Goal: Information Seeking & Learning: Learn about a topic

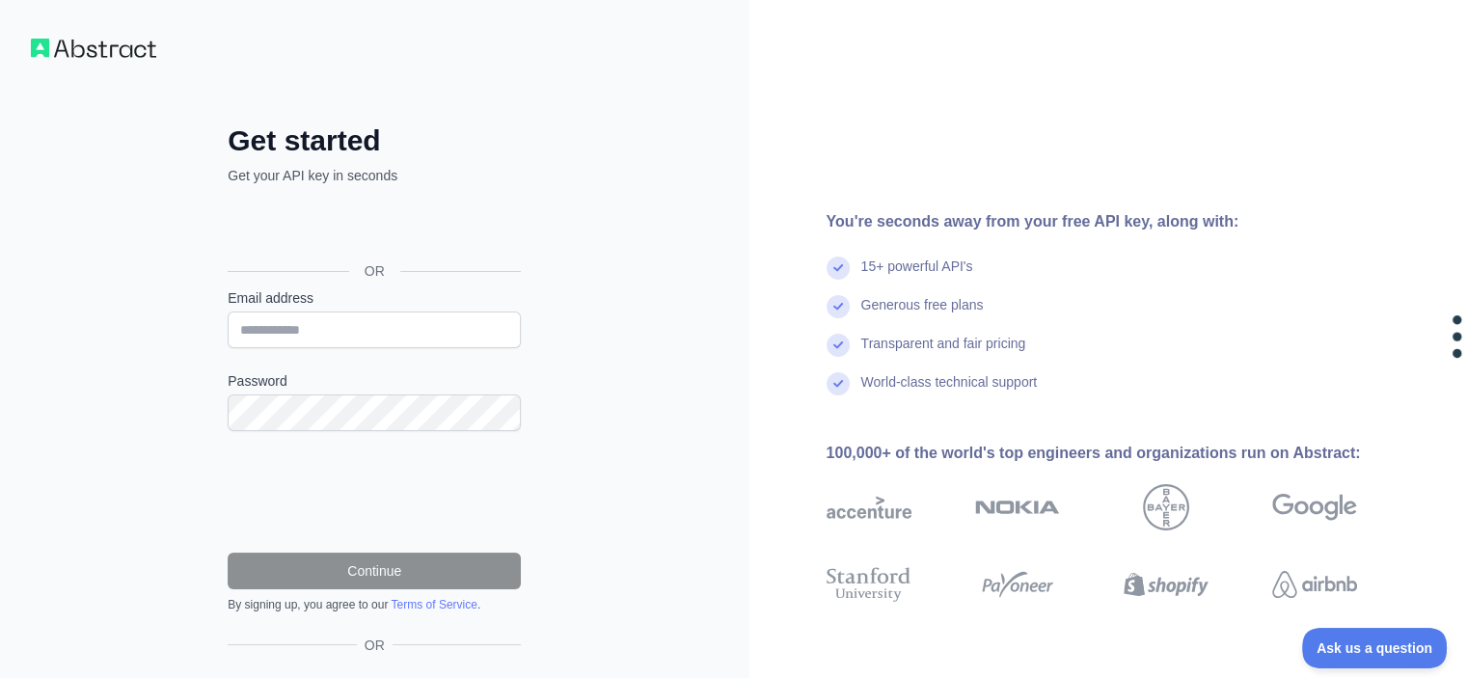
click at [417, 61] on div "Get started Get your API key in seconds OR Email address Password Continue By s…" at bounding box center [374, 395] width 370 height 699
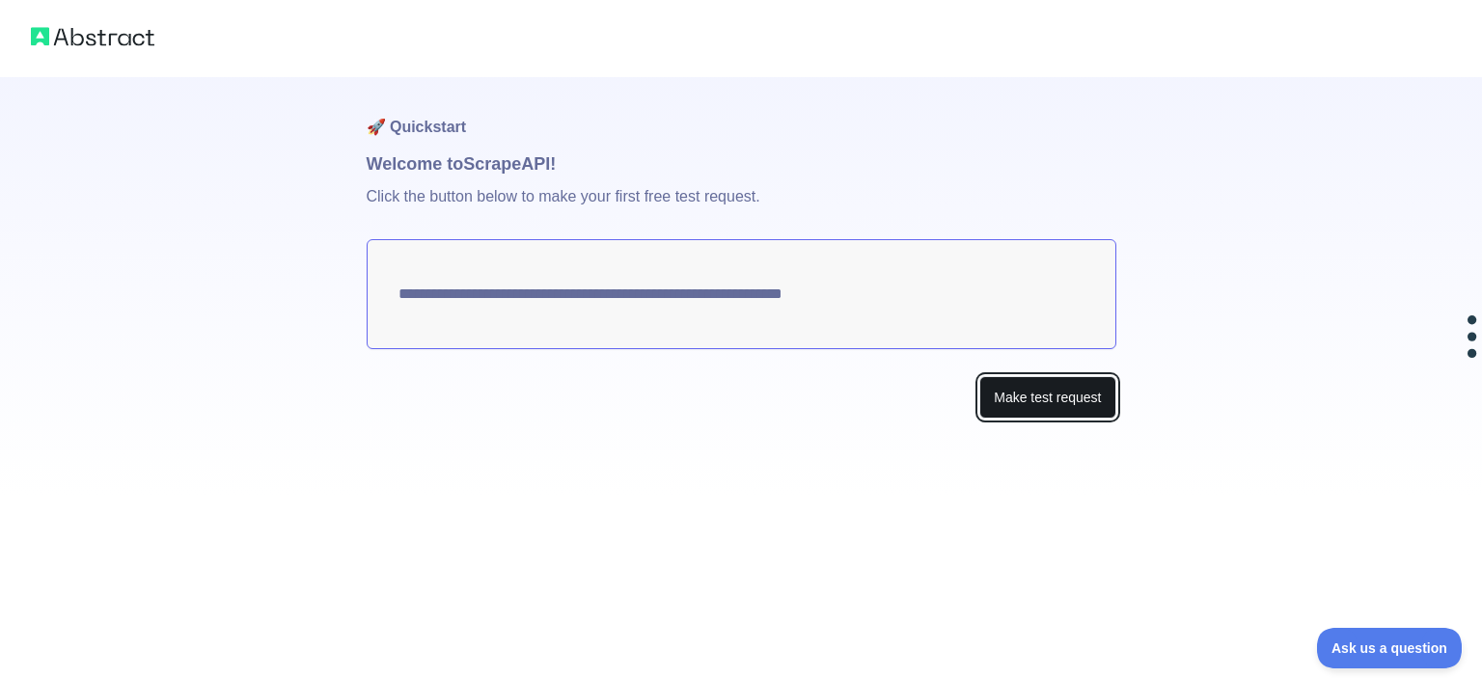
click at [1069, 400] on button "Make test request" at bounding box center [1047, 397] width 136 height 43
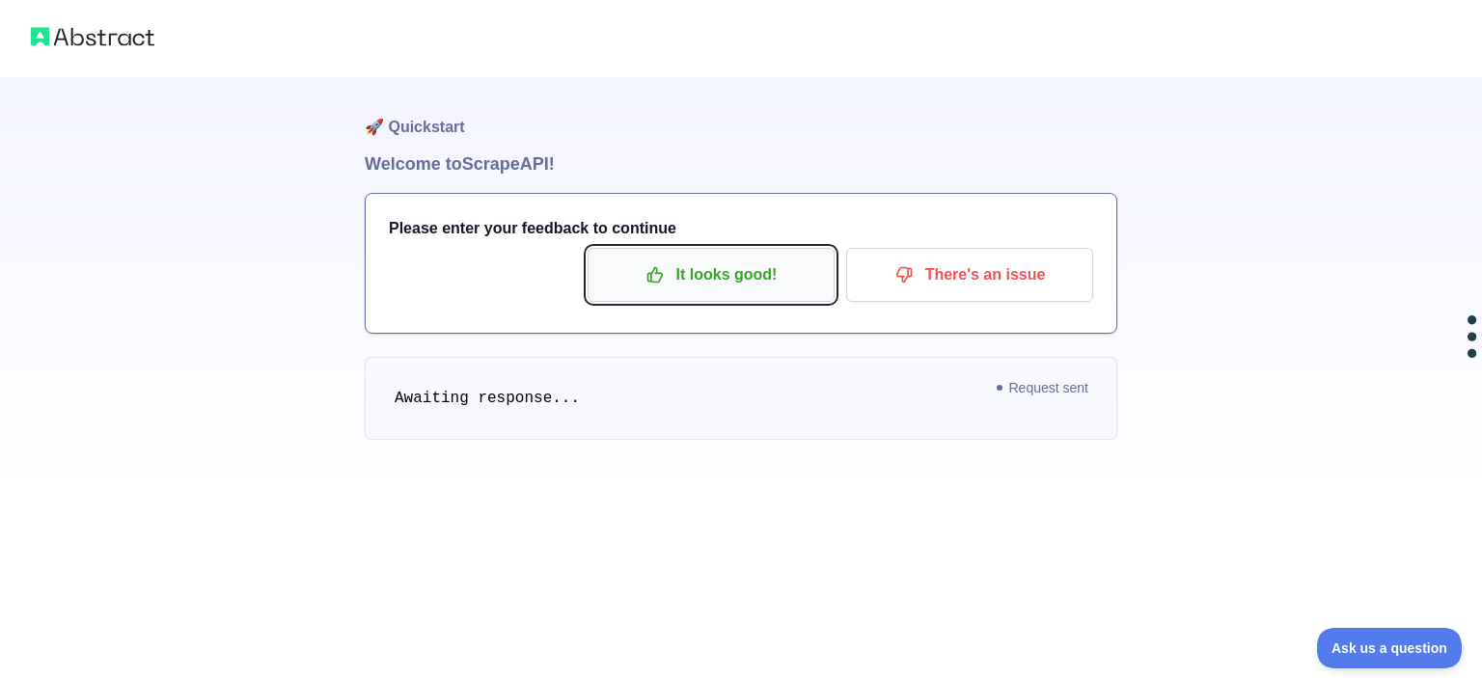
click at [748, 278] on p "It looks good!" at bounding box center [711, 275] width 218 height 33
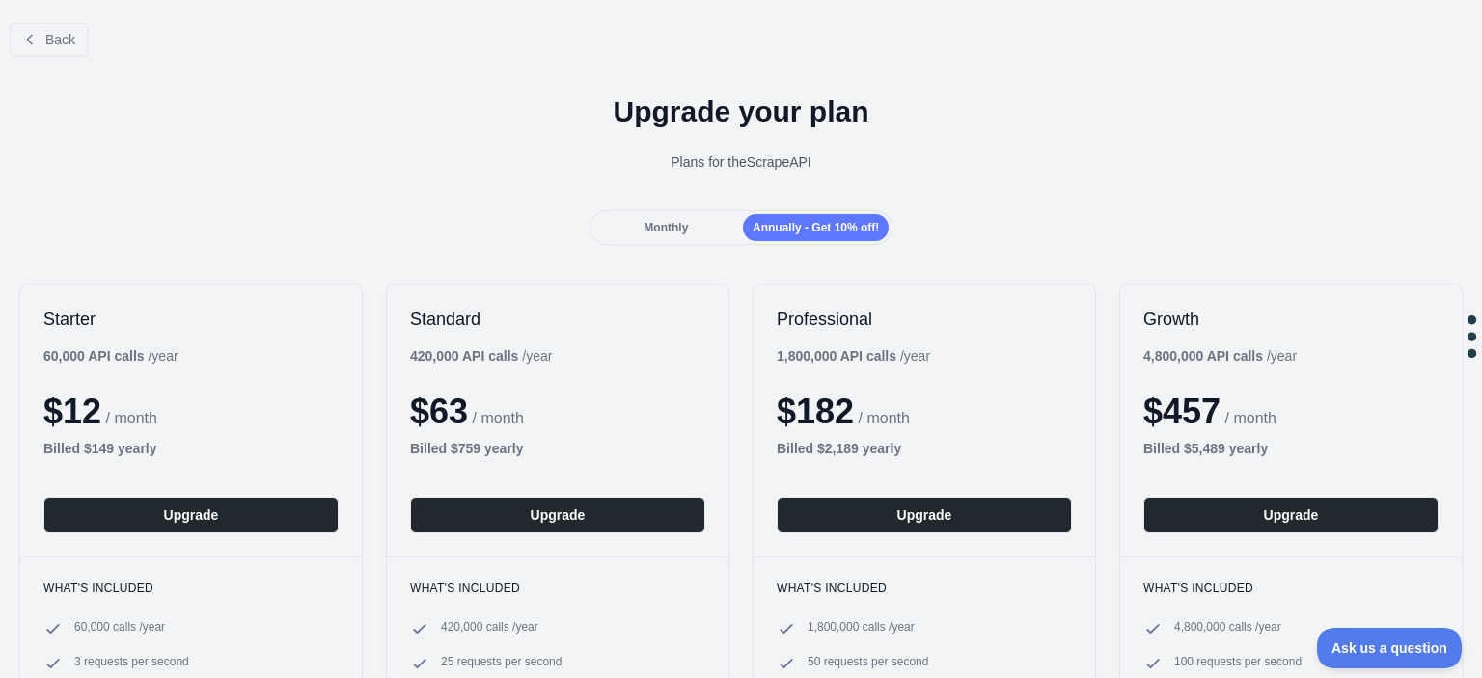
click at [647, 221] on span "Monthly" at bounding box center [665, 228] width 44 height 14
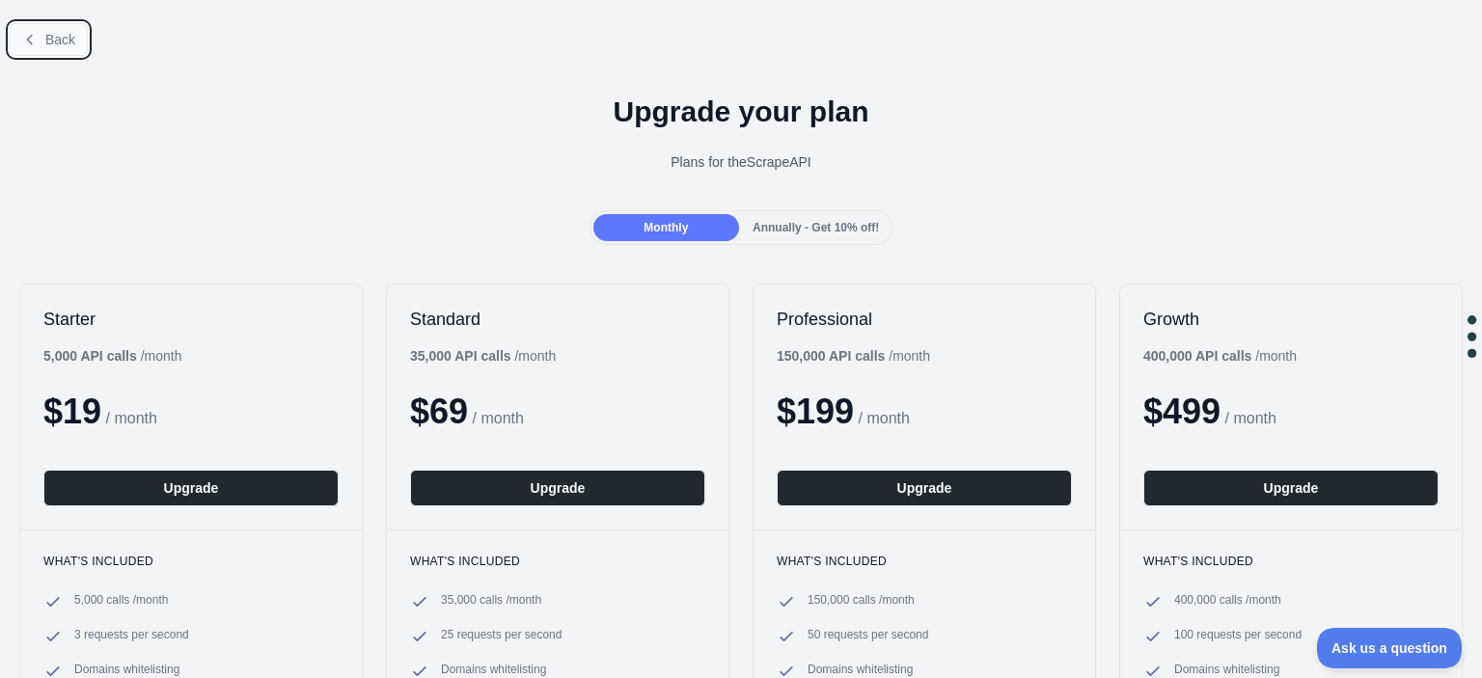
click at [48, 32] on span "Back" at bounding box center [60, 39] width 30 height 15
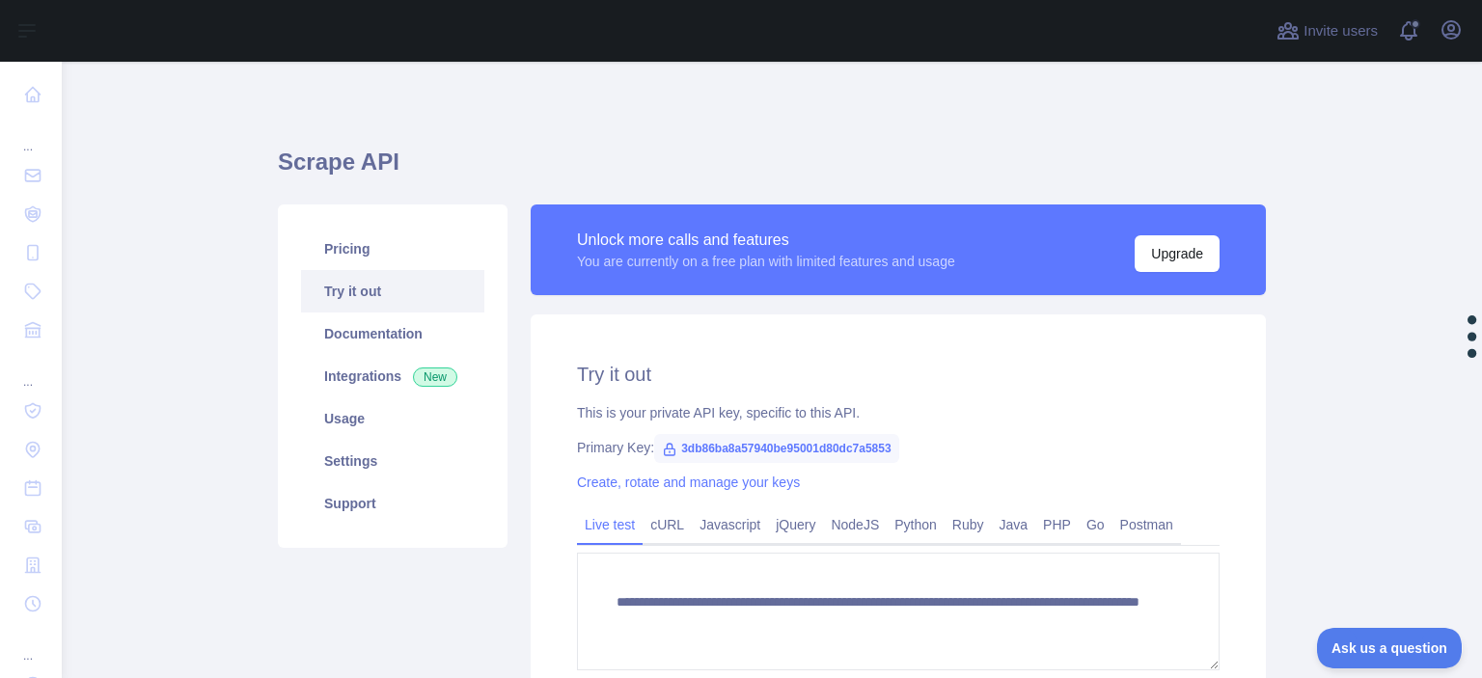
click at [685, 445] on span "3db86ba8a57940be95001d80dc7a5853" at bounding box center [776, 448] width 245 height 29
click at [725, 448] on span "3db86ba8a57940be95001d80dc7a5853" at bounding box center [776, 448] width 245 height 29
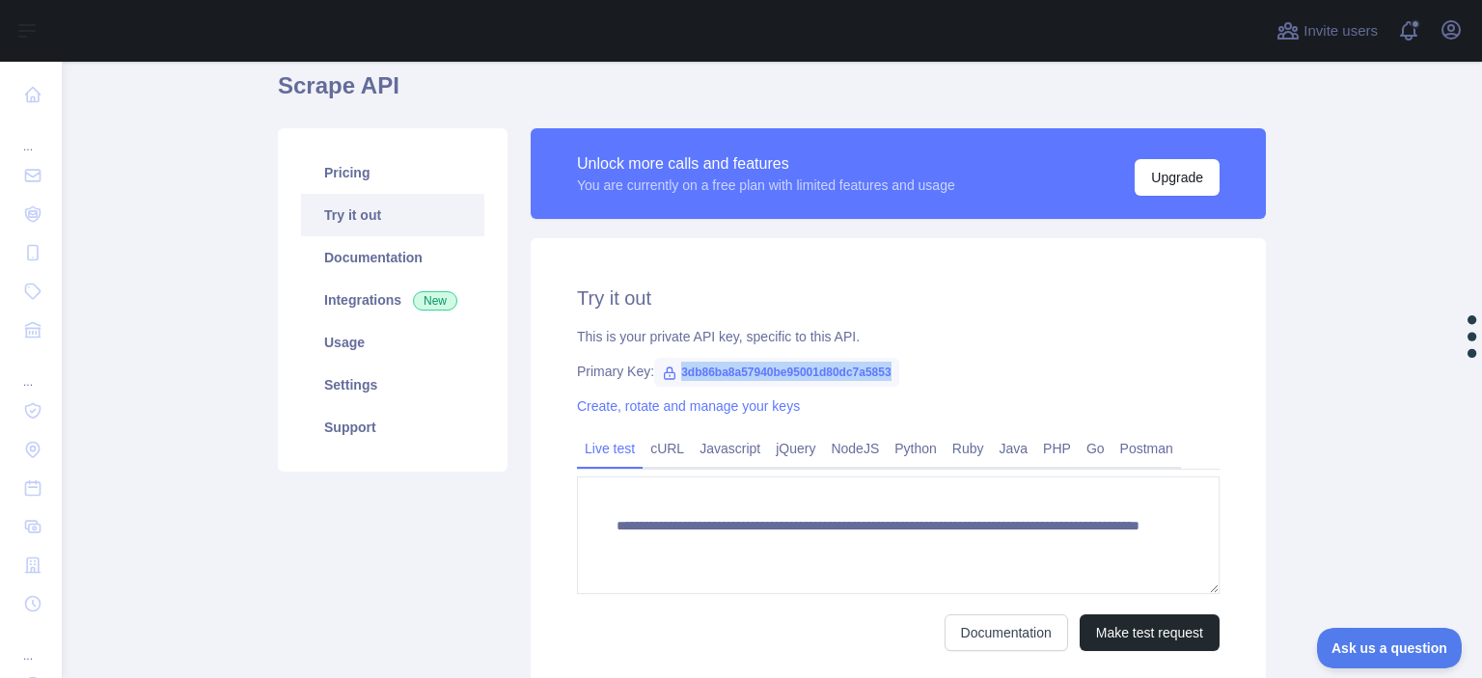
scroll to position [77, 0]
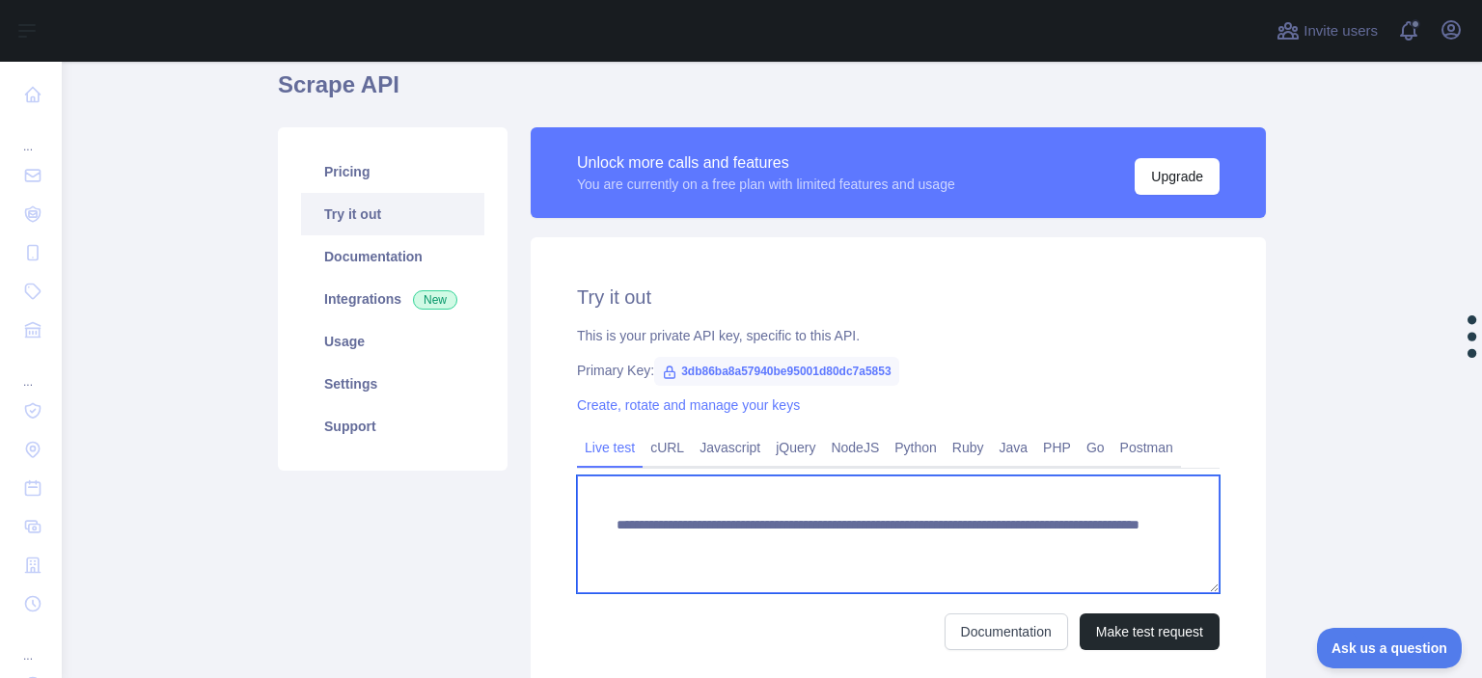
click at [774, 541] on textarea "**********" at bounding box center [898, 535] width 642 height 118
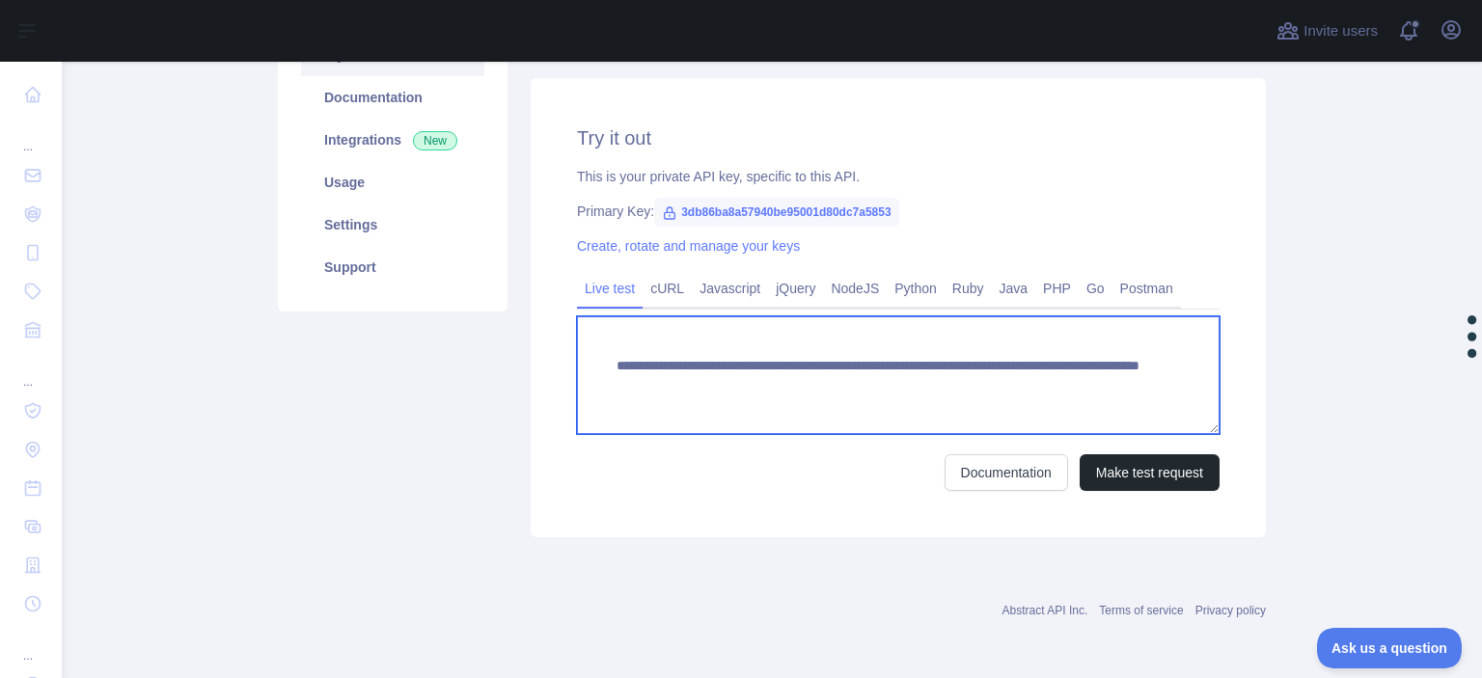
scroll to position [0, 0]
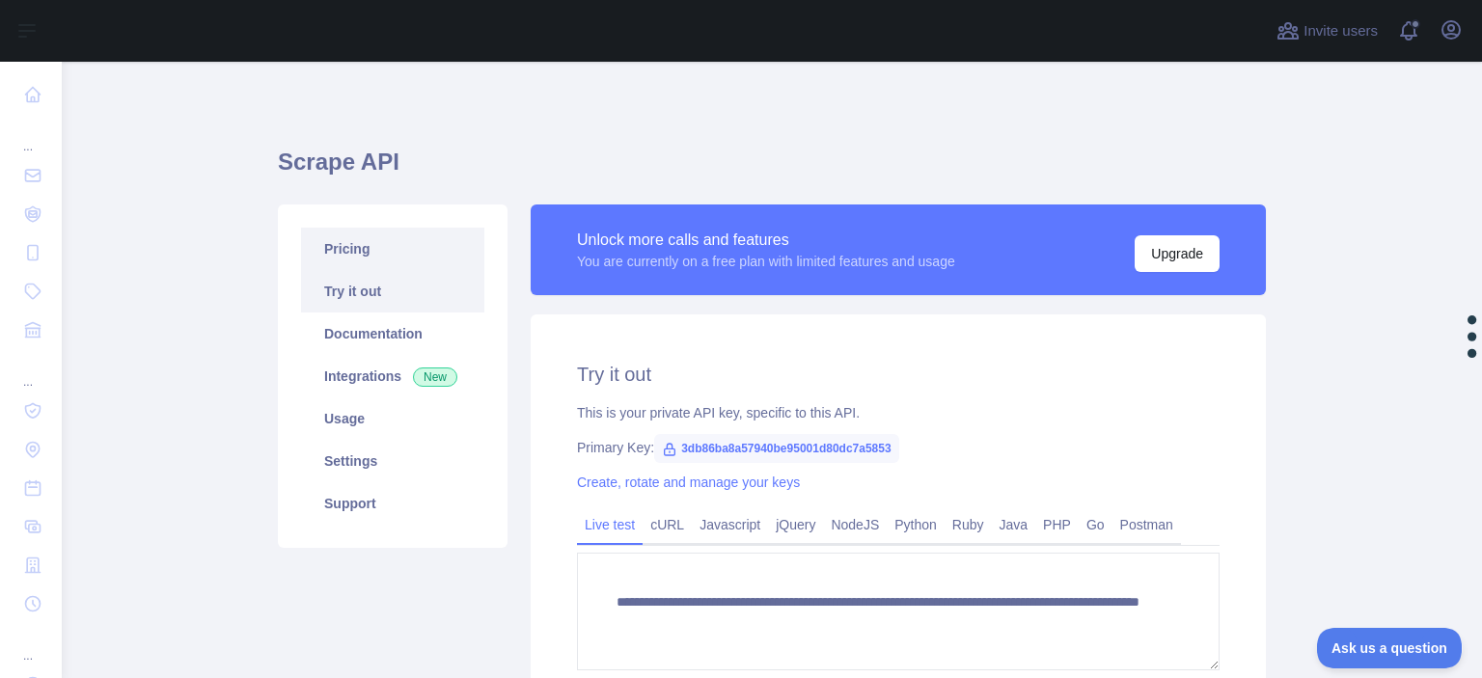
click at [347, 252] on link "Pricing" at bounding box center [392, 249] width 183 height 42
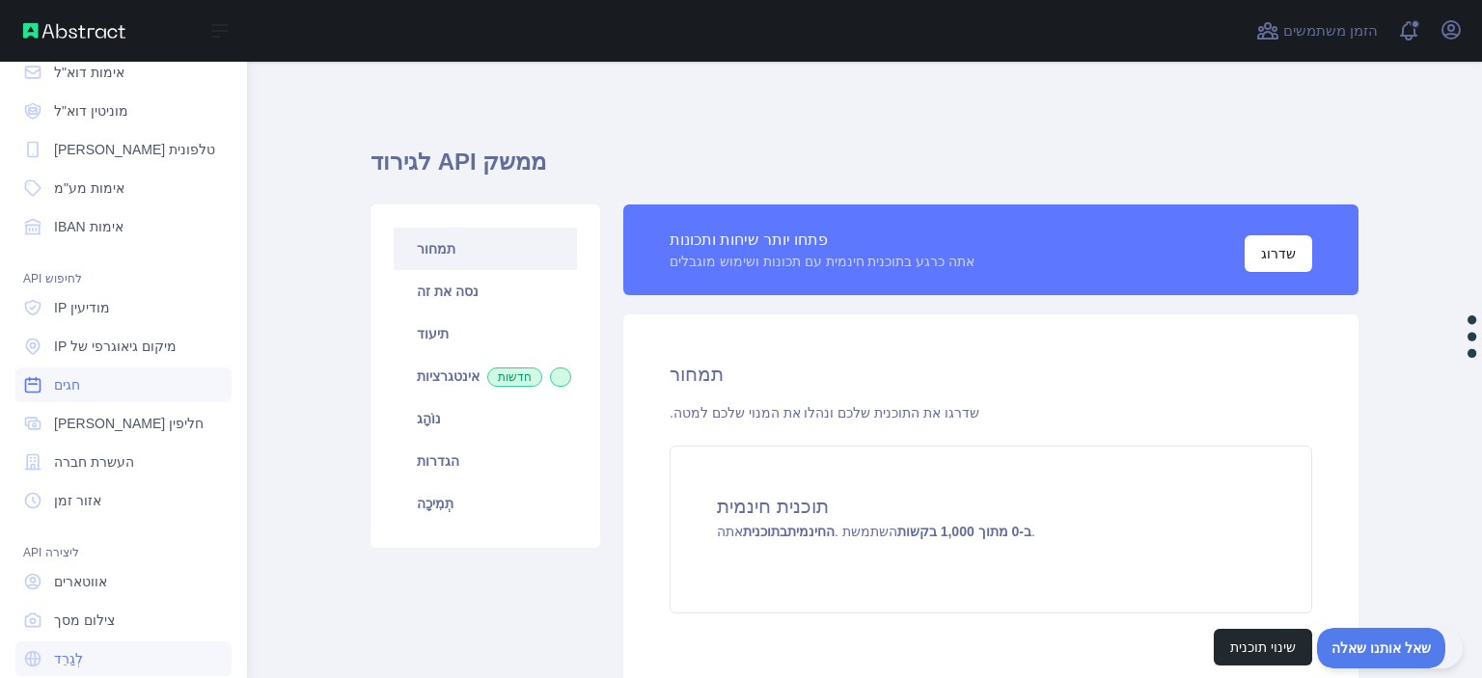
scroll to position [170, 0]
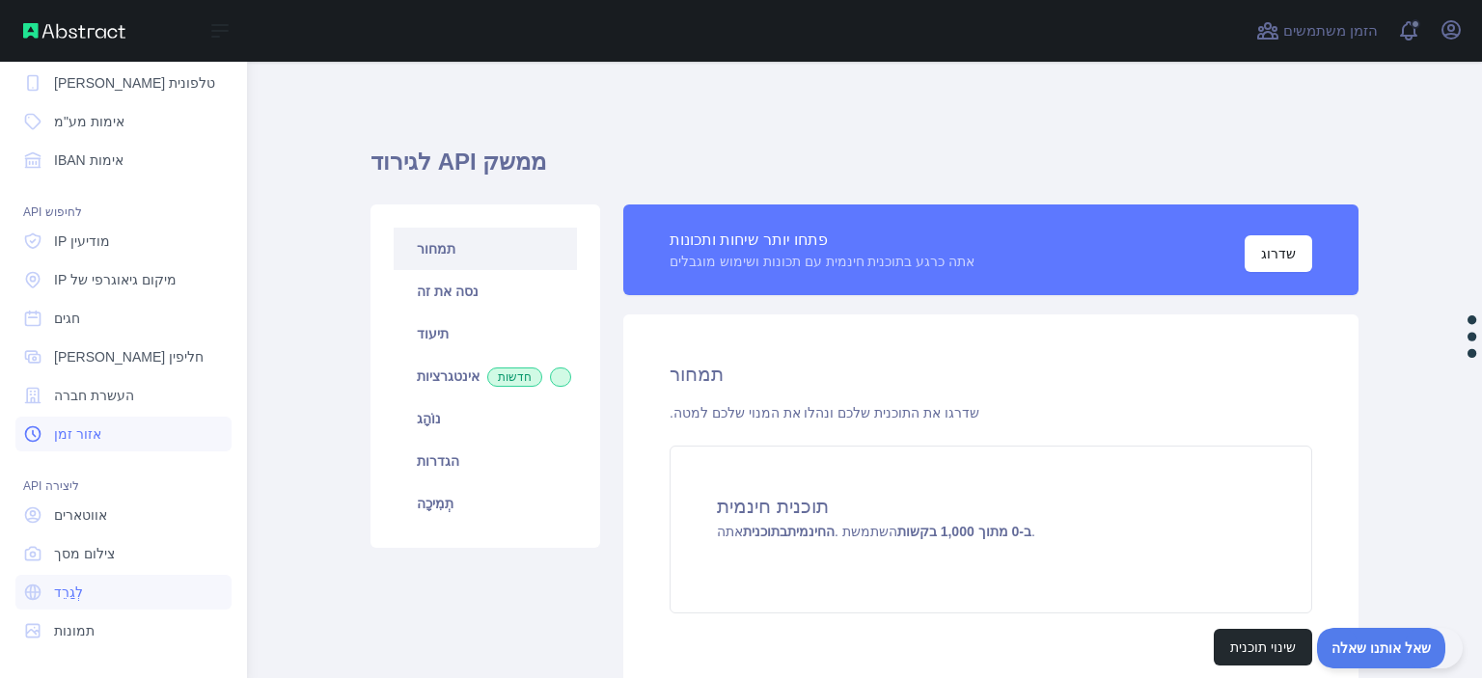
click at [139, 427] on link "אזור זמן" at bounding box center [123, 434] width 216 height 35
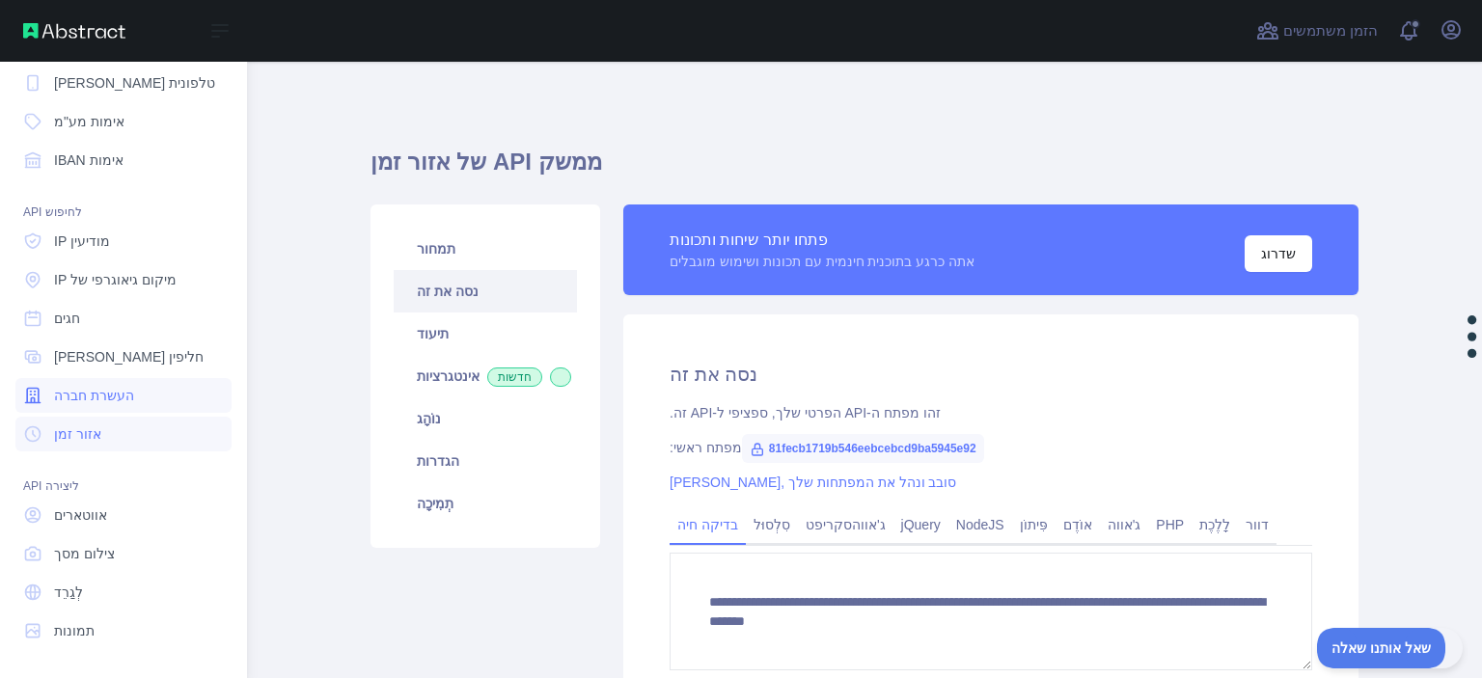
click at [143, 394] on link "העשרת חברה" at bounding box center [123, 395] width 216 height 35
click at [156, 358] on link "[PERSON_NAME] חליפין" at bounding box center [123, 357] width 216 height 35
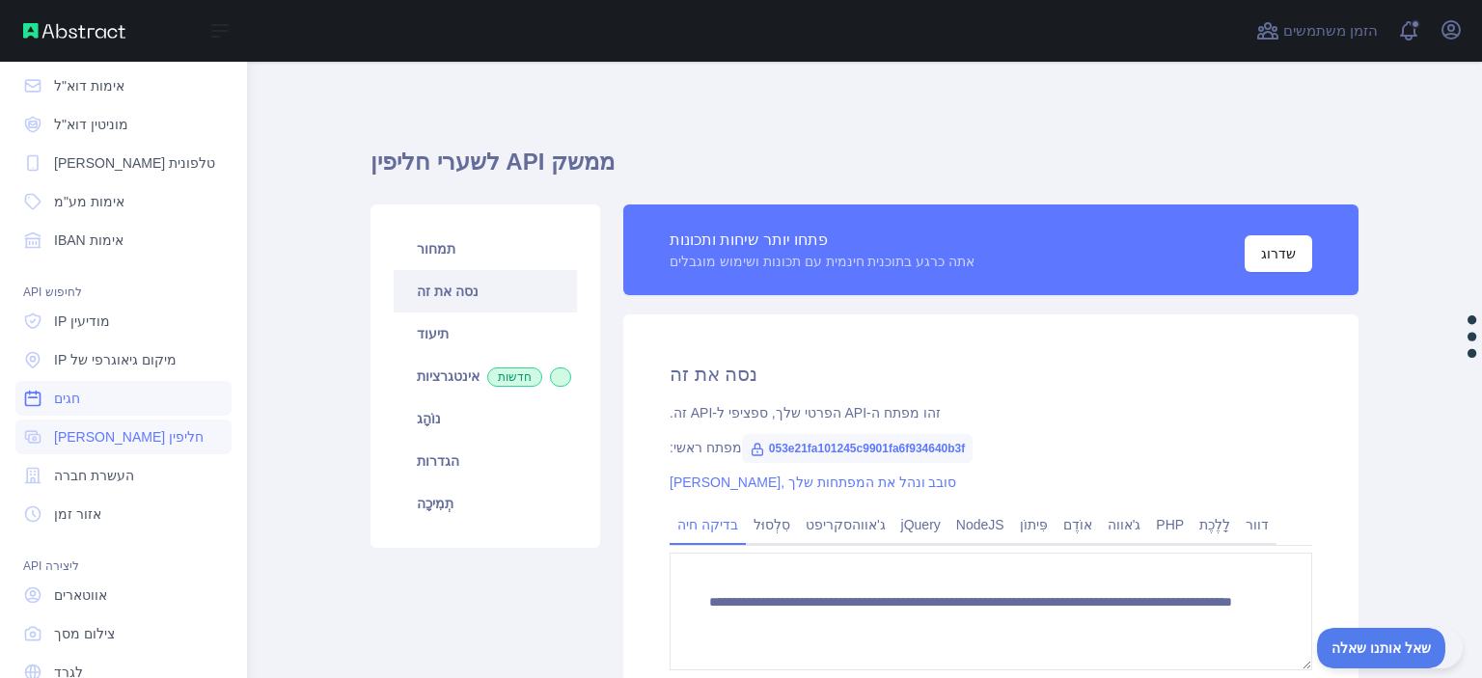
scroll to position [89, 0]
click at [149, 354] on font "מיקום גיאוגרפי של IP" at bounding box center [115, 360] width 123 height 15
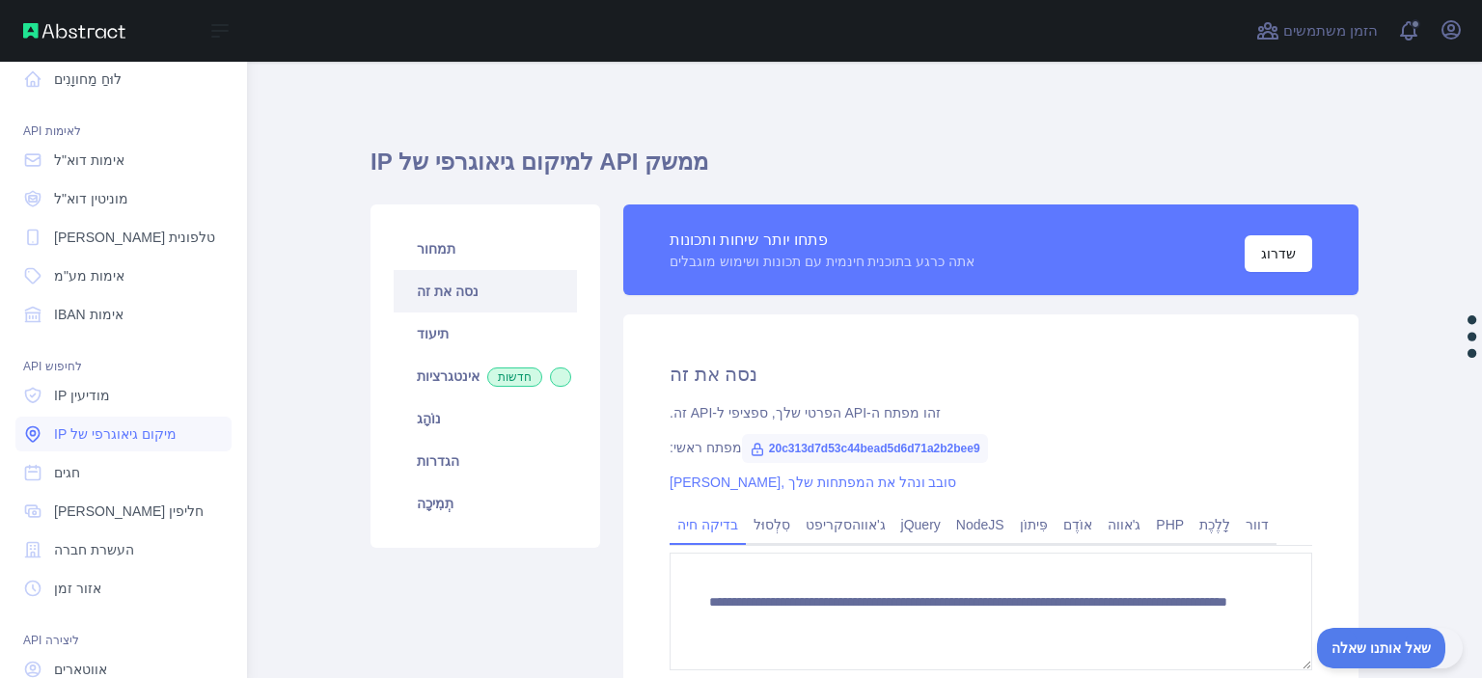
scroll to position [15, 0]
click at [135, 405] on link "מודיעין IP" at bounding box center [123, 395] width 216 height 35
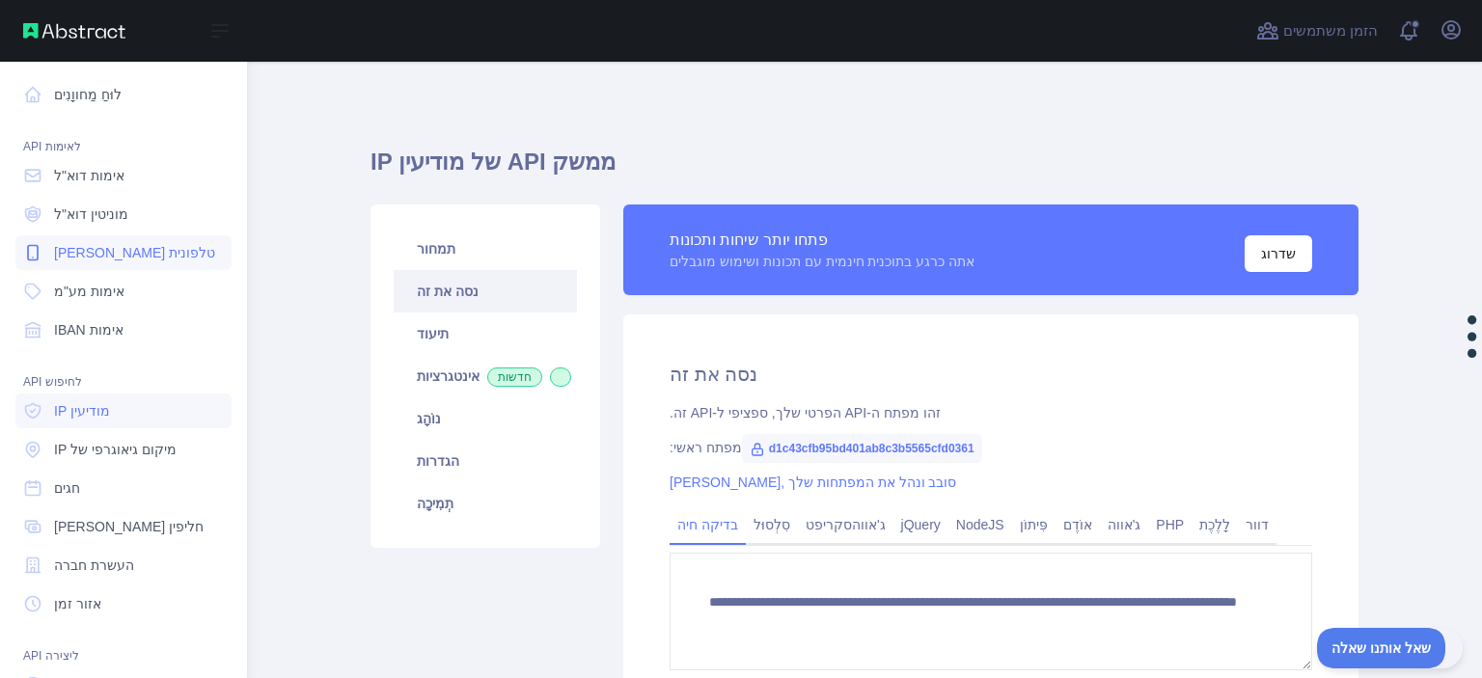
click at [127, 242] on link "[PERSON_NAME] טלפונית" at bounding box center [123, 252] width 216 height 35
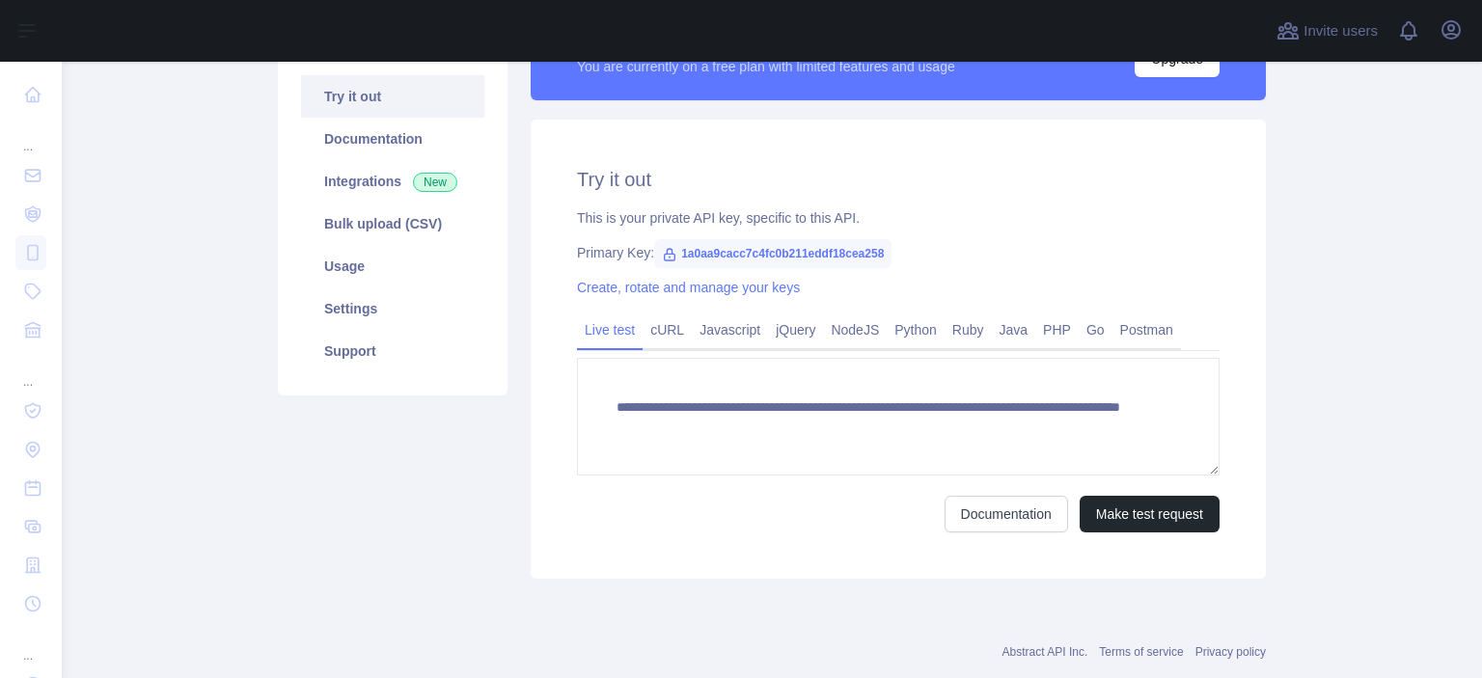
scroll to position [197, 0]
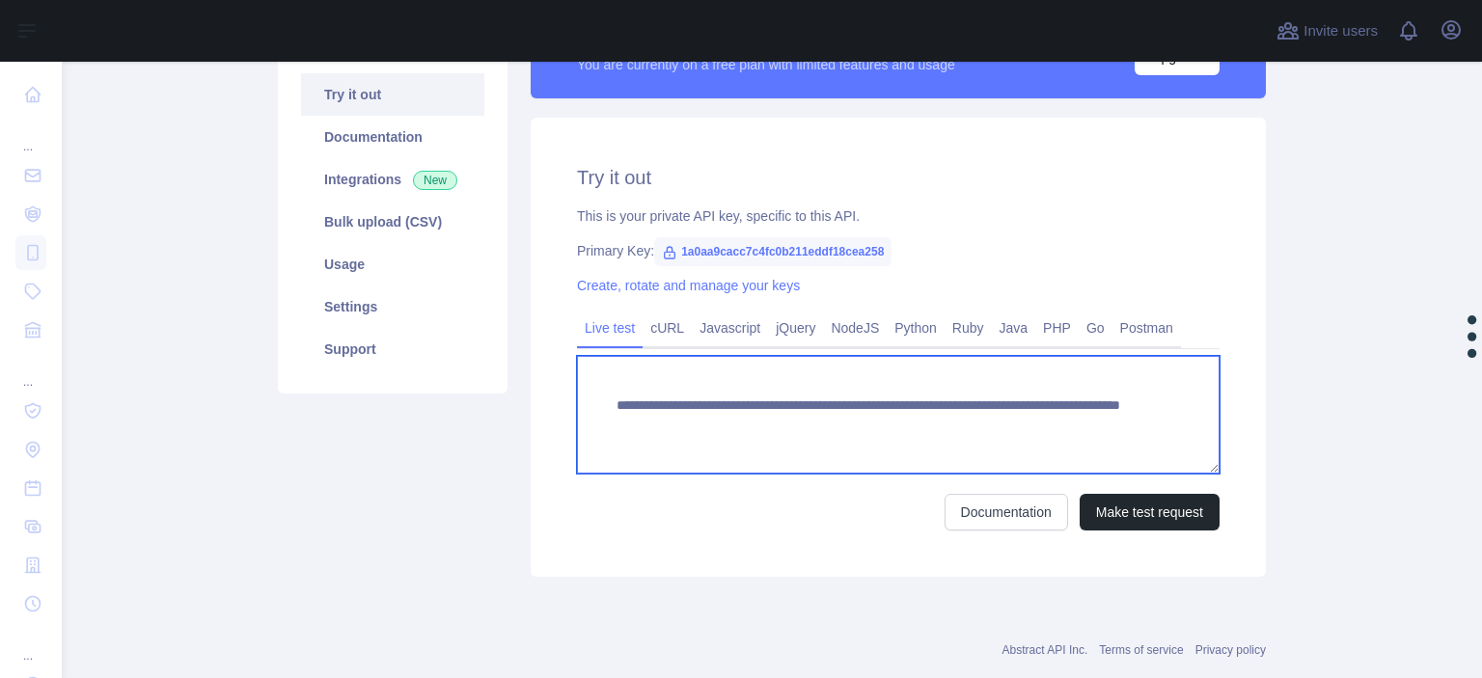
click at [919, 414] on textarea "**********" at bounding box center [898, 415] width 642 height 118
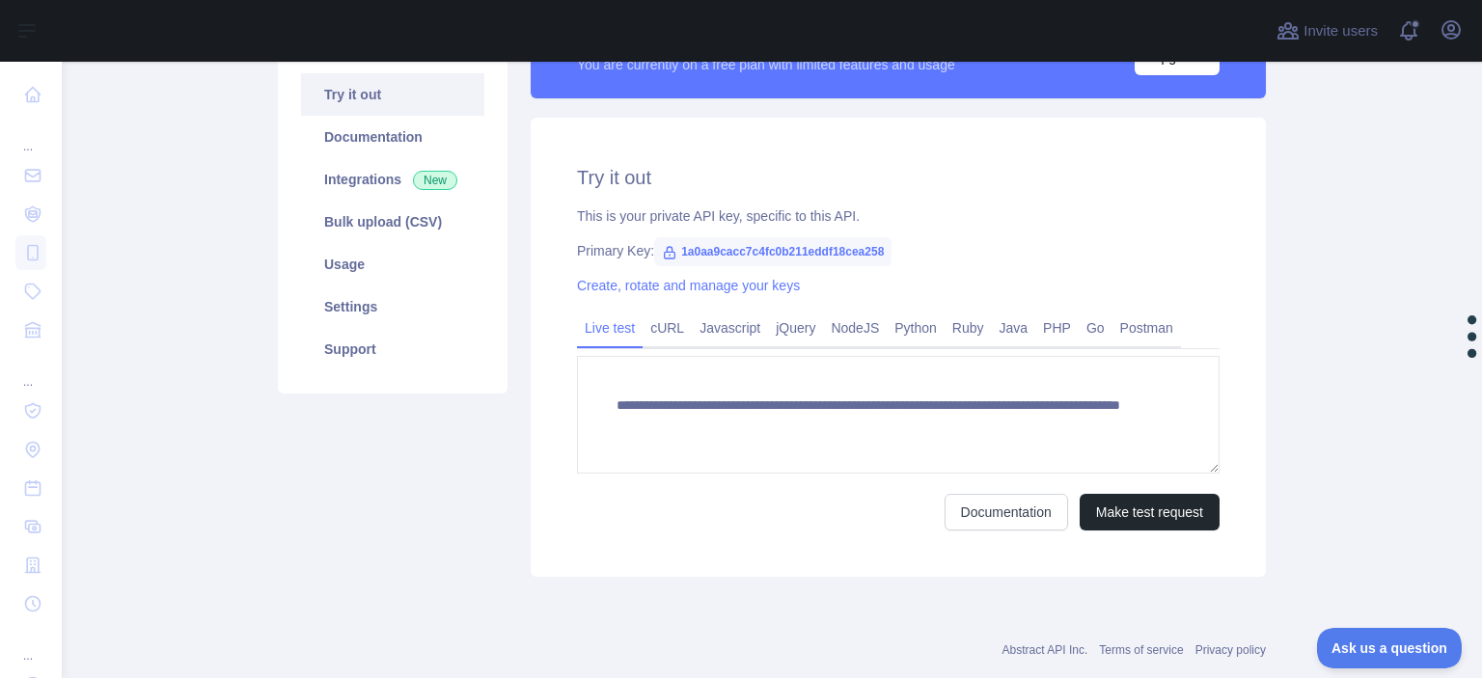
click at [544, 466] on div "**********" at bounding box center [898, 347] width 735 height 459
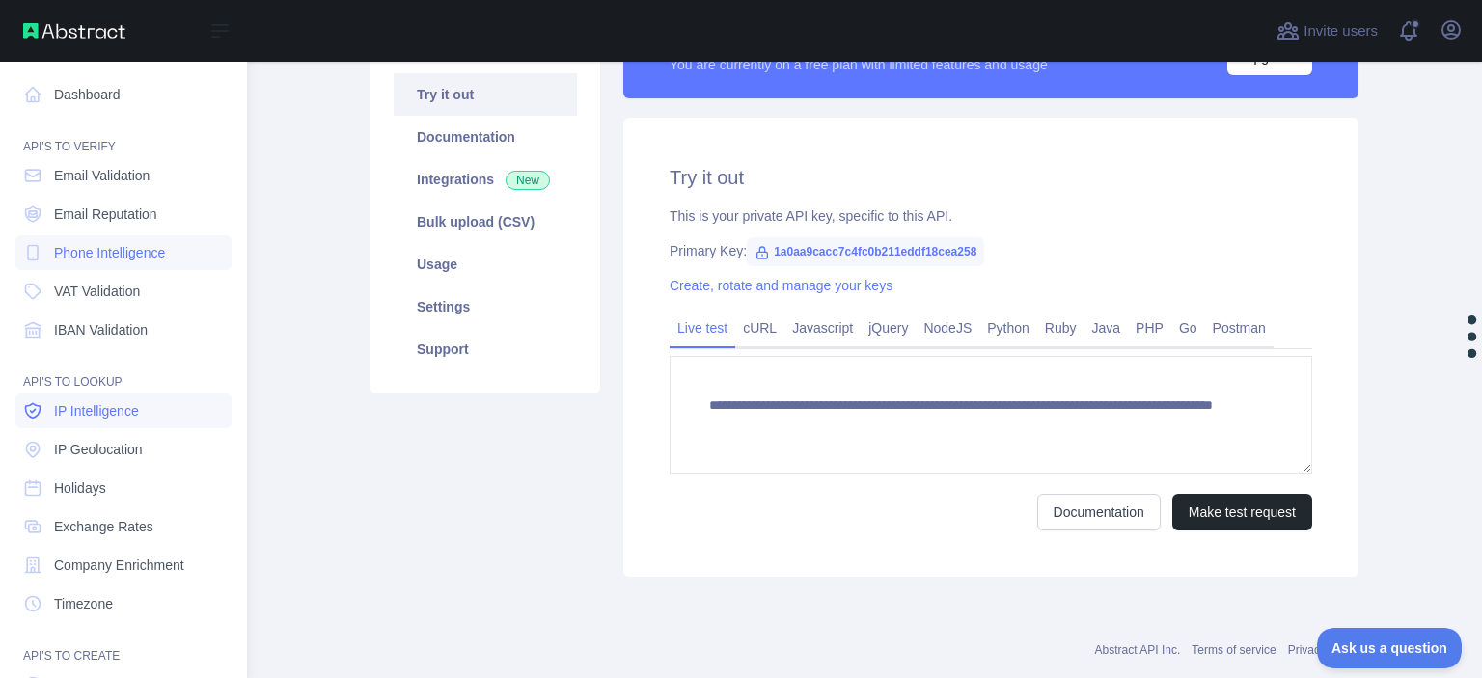
scroll to position [170, 0]
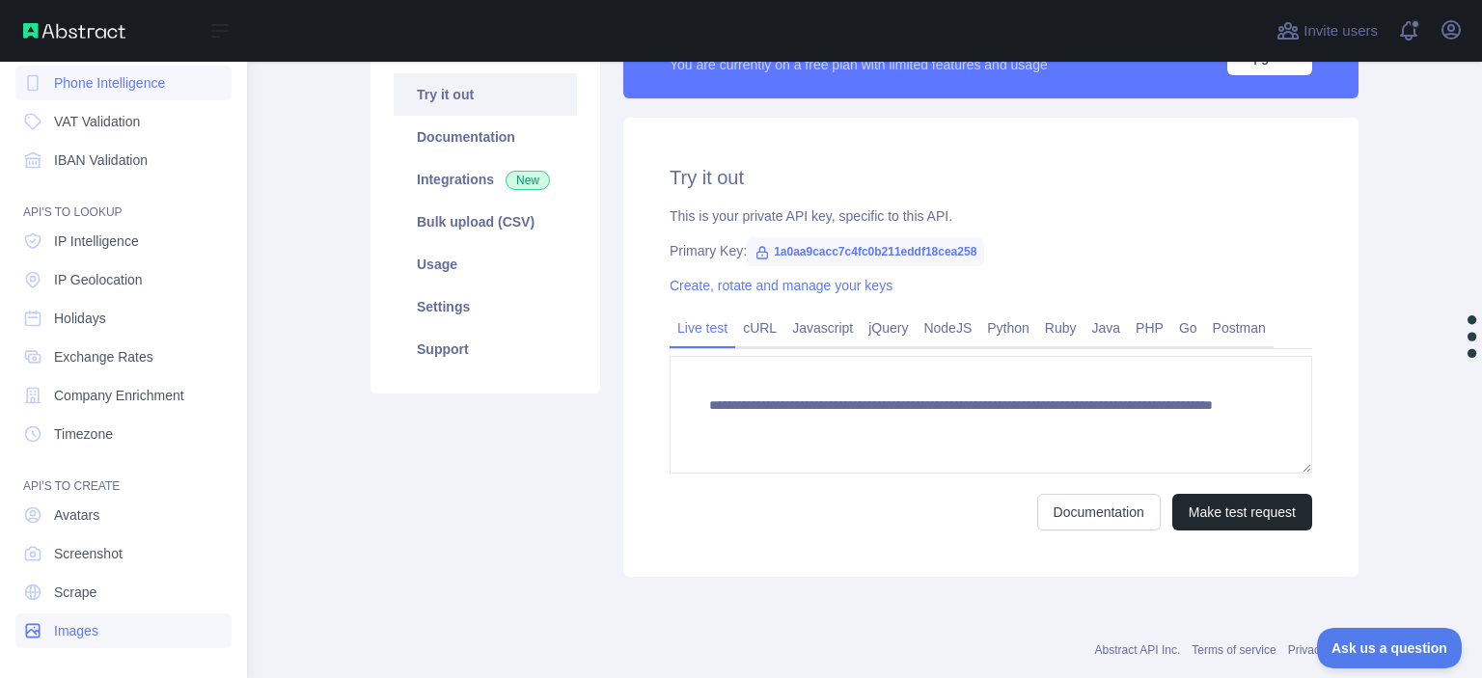
click at [112, 619] on link "Images" at bounding box center [123, 630] width 216 height 35
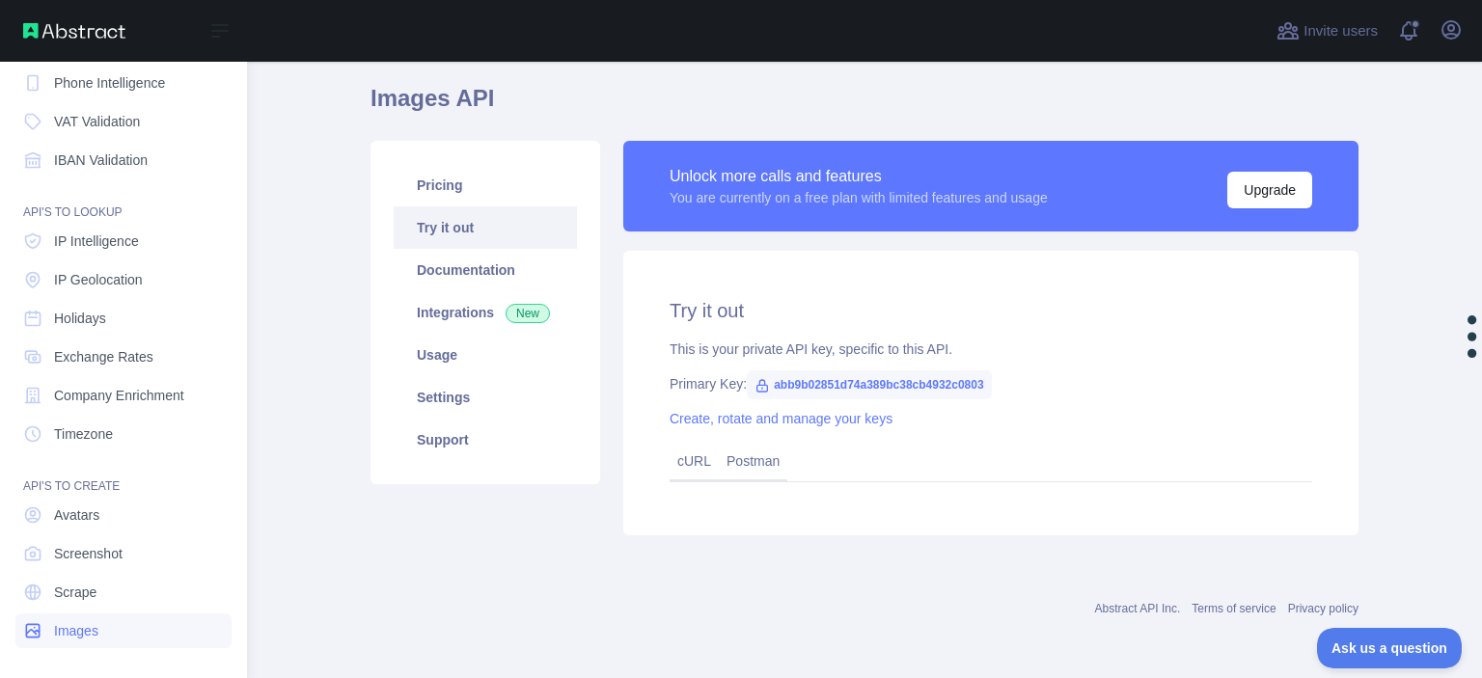
scroll to position [64, 0]
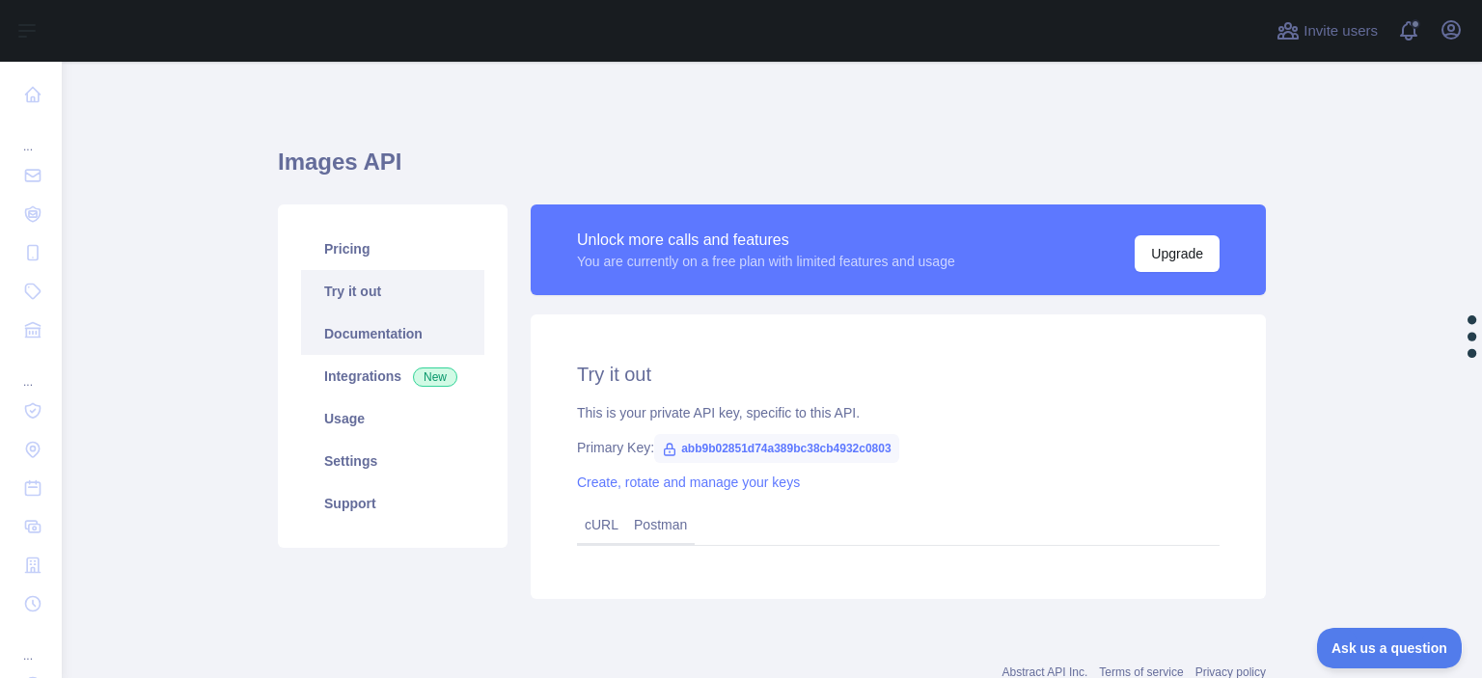
click at [410, 330] on link "Documentation" at bounding box center [392, 334] width 183 height 42
click at [398, 258] on link "Pricing" at bounding box center [392, 249] width 183 height 42
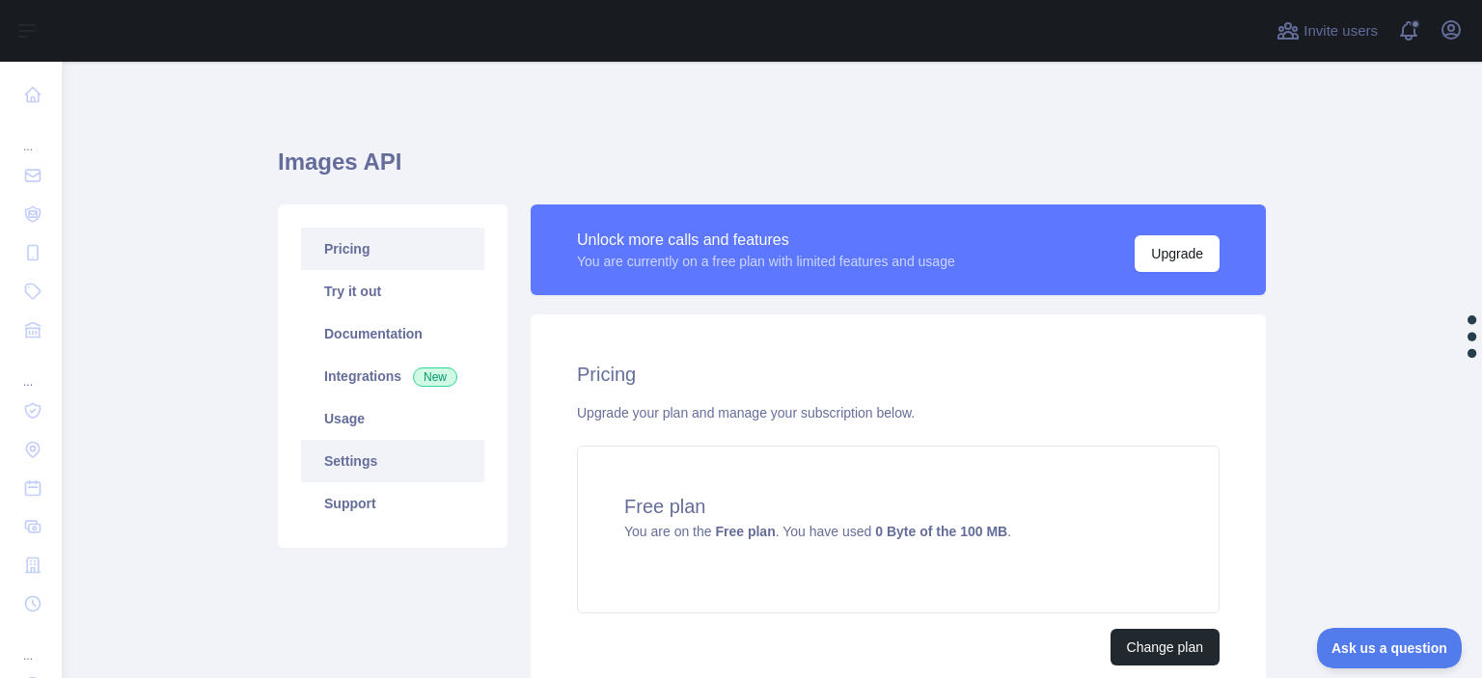
click at [407, 466] on link "Settings" at bounding box center [392, 461] width 183 height 42
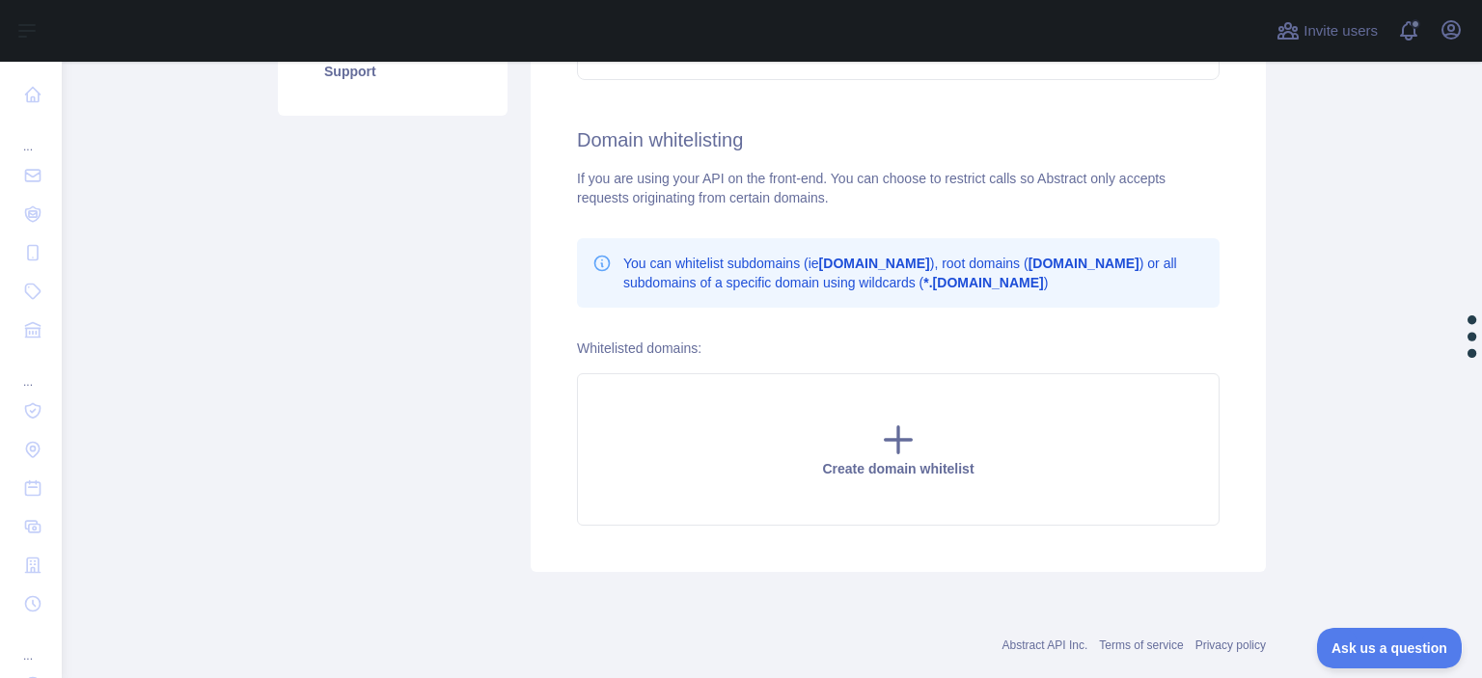
scroll to position [467, 0]
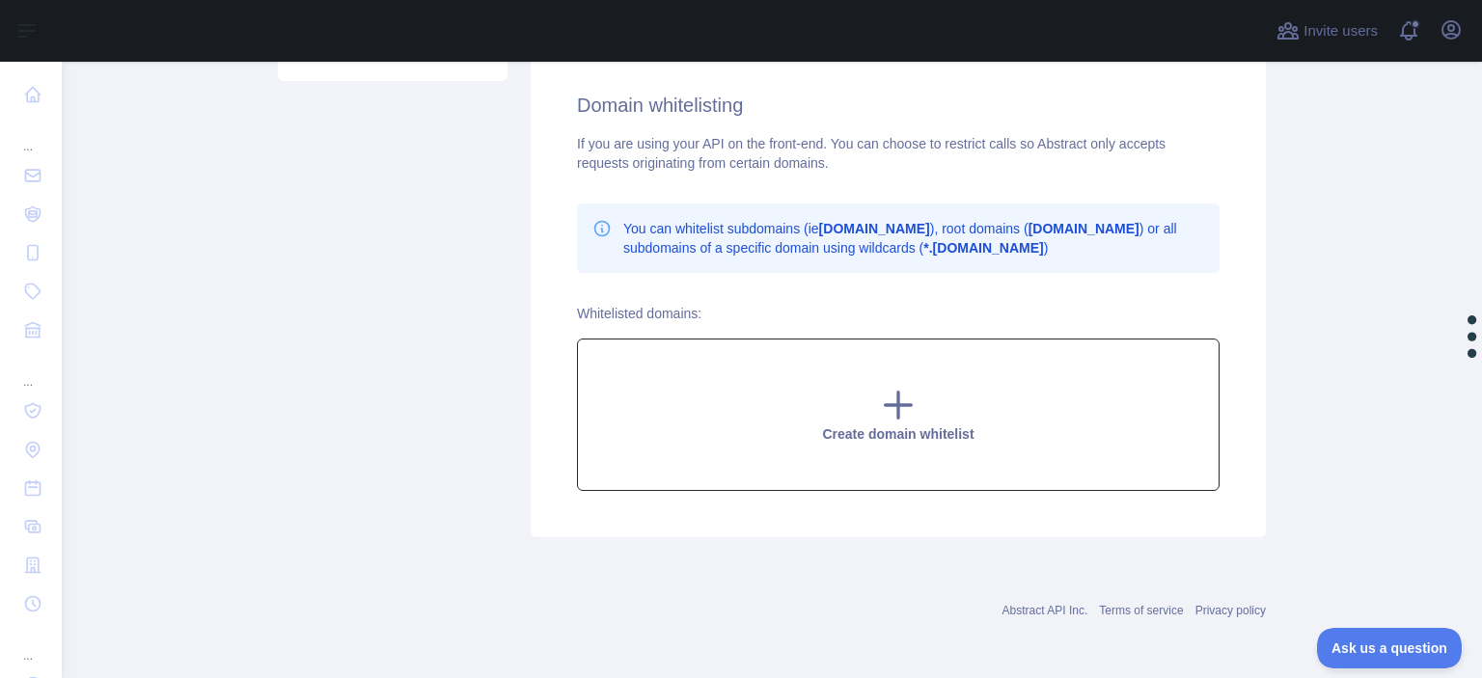
click at [883, 416] on icon at bounding box center [898, 405] width 39 height 39
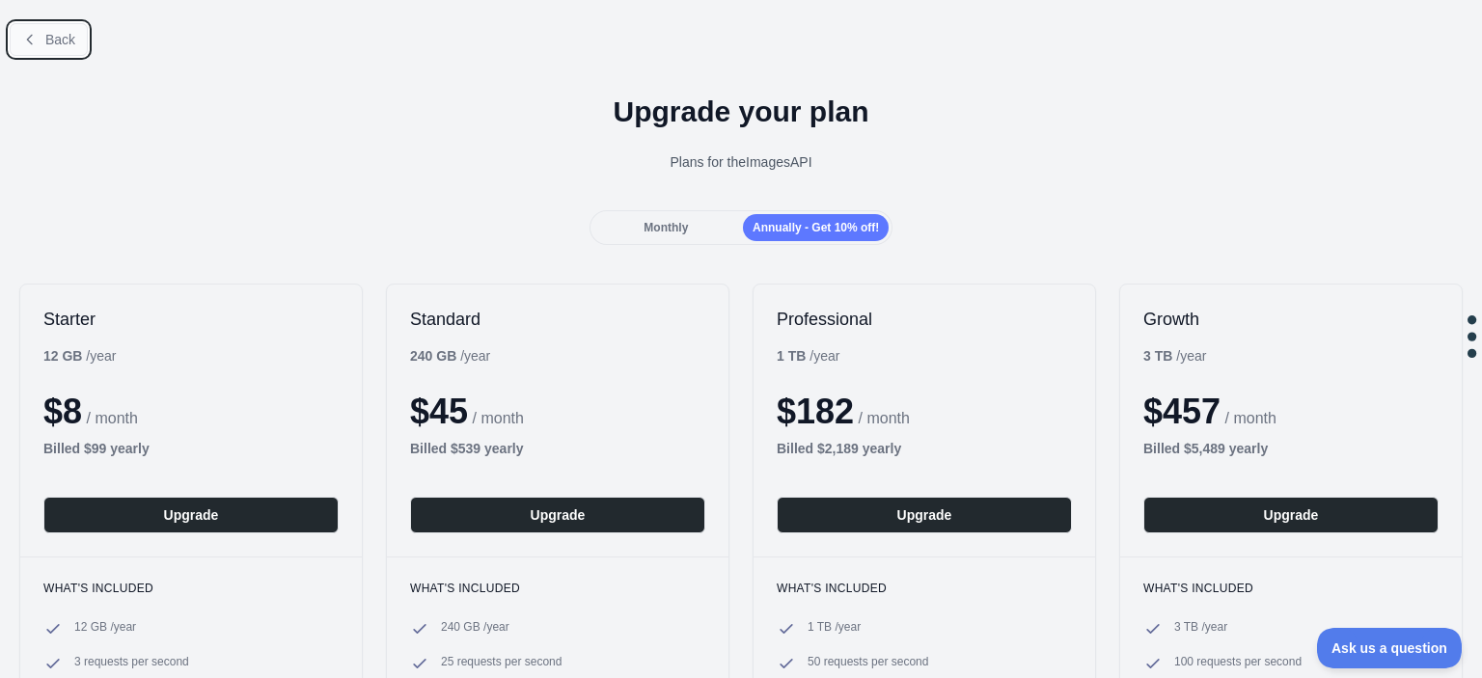
click at [59, 34] on span "Back" at bounding box center [60, 39] width 30 height 15
